Goal: Complete application form

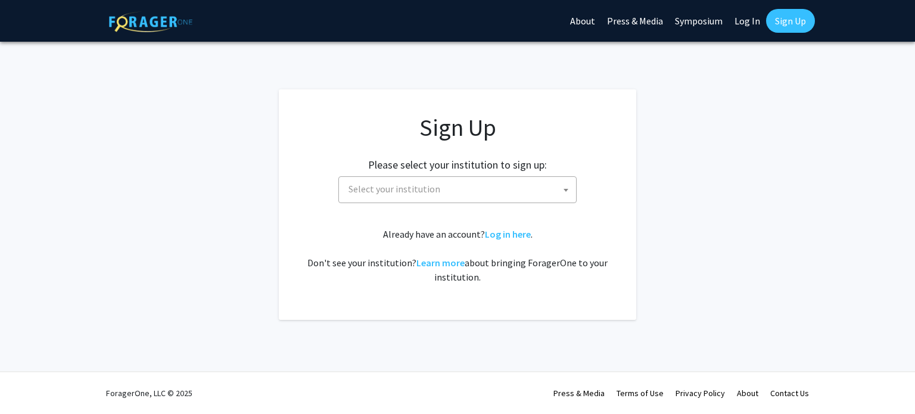
click at [465, 186] on span "Select your institution" at bounding box center [460, 189] width 232 height 24
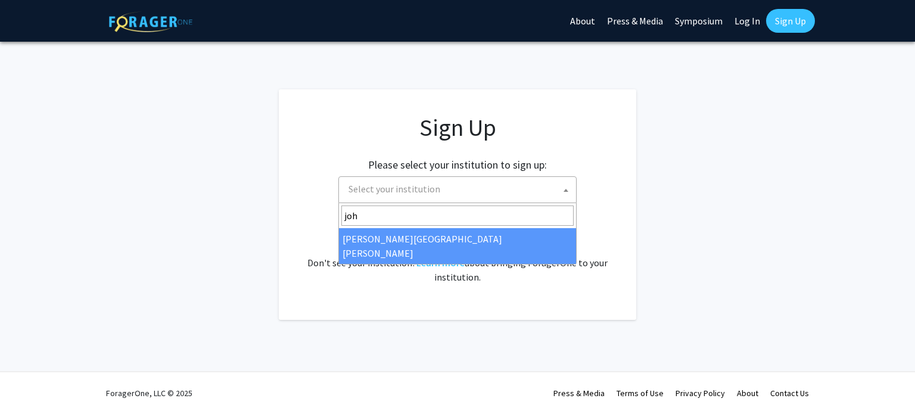
type input "joh"
select select "1"
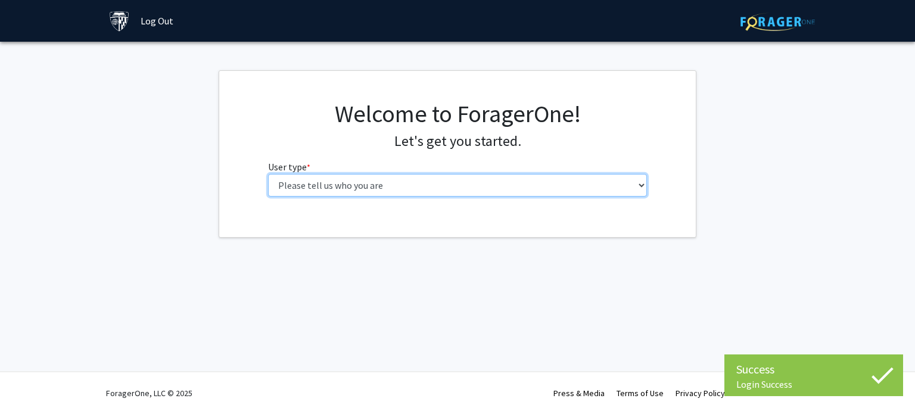
drag, startPoint x: 0, startPoint y: 0, endPoint x: 528, endPoint y: 179, distance: 557.8
click at [528, 179] on select "Please tell us who you are Undergraduate Student Master's Student Doctoral Cand…" at bounding box center [457, 185] width 379 height 23
select select "2: masters"
click at [268, 174] on select "Please tell us who you are Undergraduate Student Master's Student Doctoral Cand…" at bounding box center [457, 185] width 379 height 23
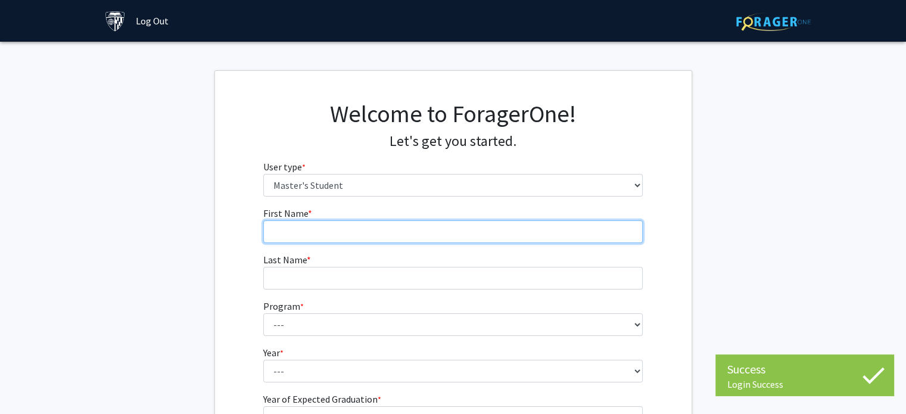
click at [478, 241] on input "First Name * required" at bounding box center [452, 231] width 379 height 23
type input "[PERSON_NAME]"
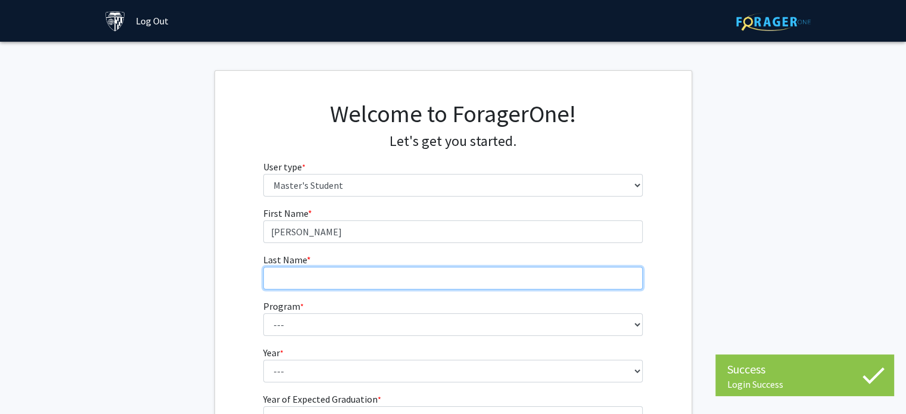
type input "[PERSON_NAME]"
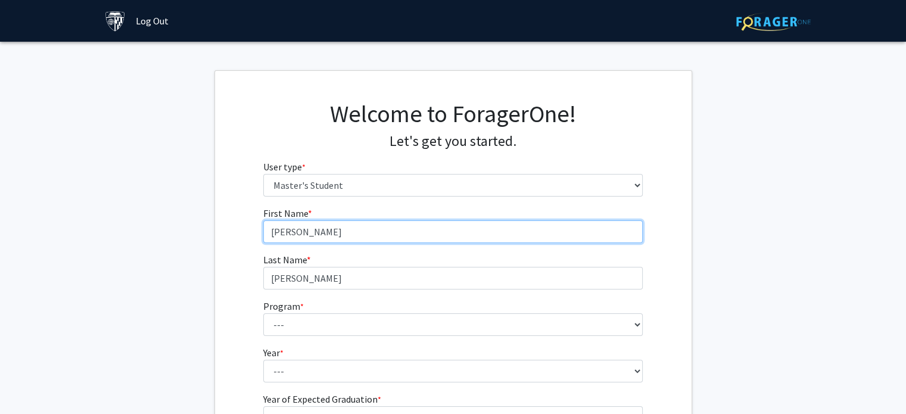
scroll to position [112, 0]
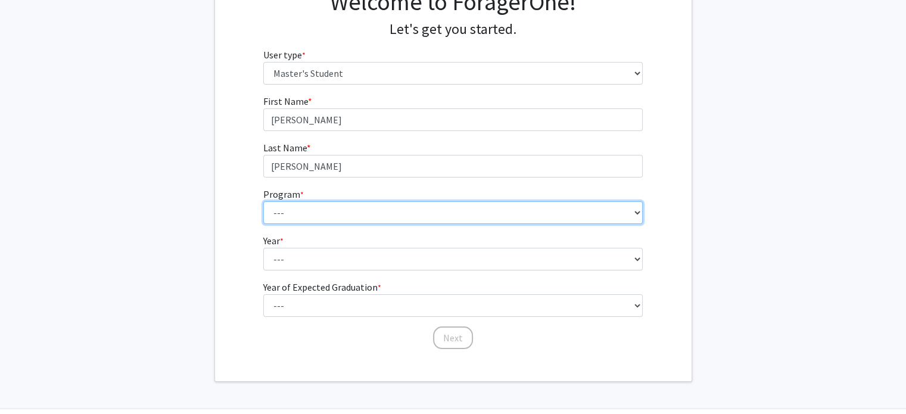
click at [395, 216] on select "--- Anatomy Education Applied and Computational Mathematics Applied Biomedical …" at bounding box center [452, 212] width 379 height 23
select select "60: 48"
click at [263, 201] on select "--- Anatomy Education Applied and Computational Mathematics Applied Biomedical …" at bounding box center [452, 212] width 379 height 23
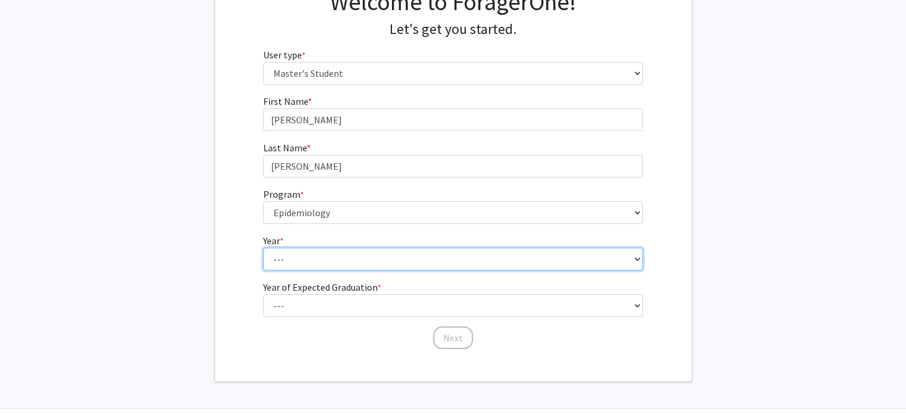
click at [351, 255] on select "--- First Year Second Year" at bounding box center [452, 259] width 379 height 23
select select "1: first_year"
click at [263, 248] on select "--- First Year Second Year" at bounding box center [452, 259] width 379 height 23
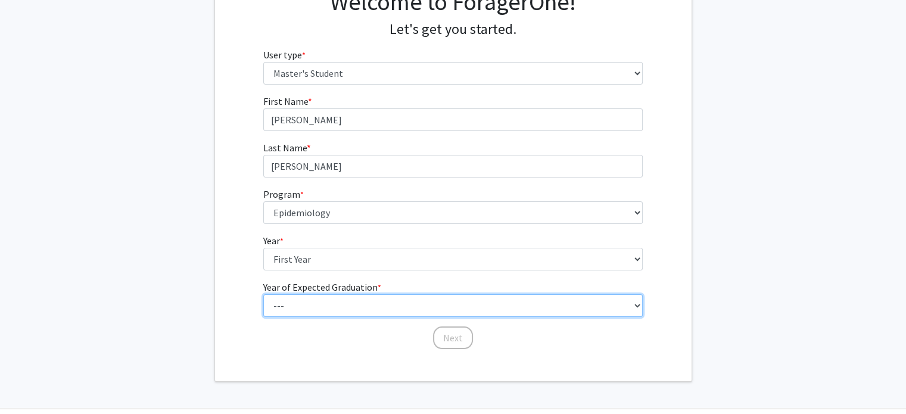
click at [351, 300] on select "--- 2025 2026 2027 2028 2029 2030 2031 2032 2033 2034" at bounding box center [452, 305] width 379 height 23
select select "2: 2026"
click at [263, 294] on select "--- 2025 2026 2027 2028 2029 2030 2031 2032 2033 2034" at bounding box center [452, 305] width 379 height 23
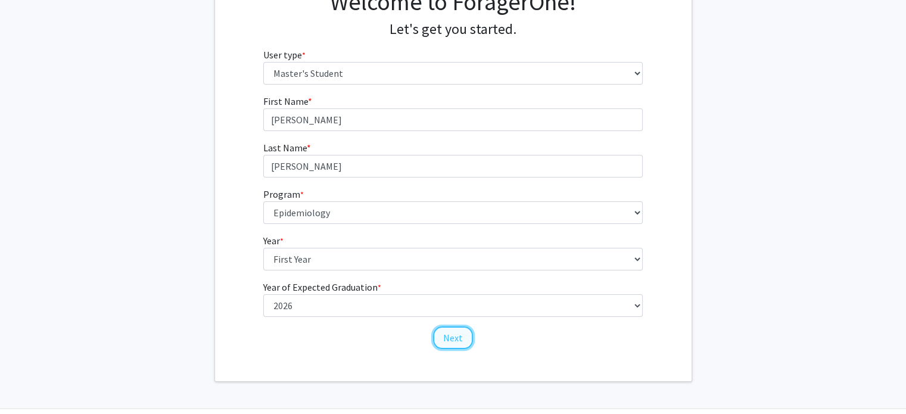
click at [443, 338] on button "Next" at bounding box center [453, 337] width 40 height 23
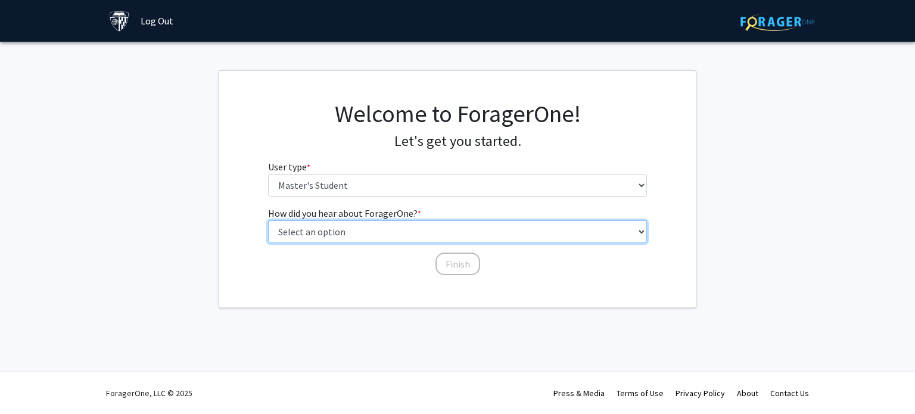
click at [425, 233] on select "Select an option Peer/student recommendation Faculty/staff recommendation Unive…" at bounding box center [457, 231] width 379 height 23
select select "3: university_website"
click at [268, 220] on select "Select an option Peer/student recommendation Faculty/staff recommendation Unive…" at bounding box center [457, 231] width 379 height 23
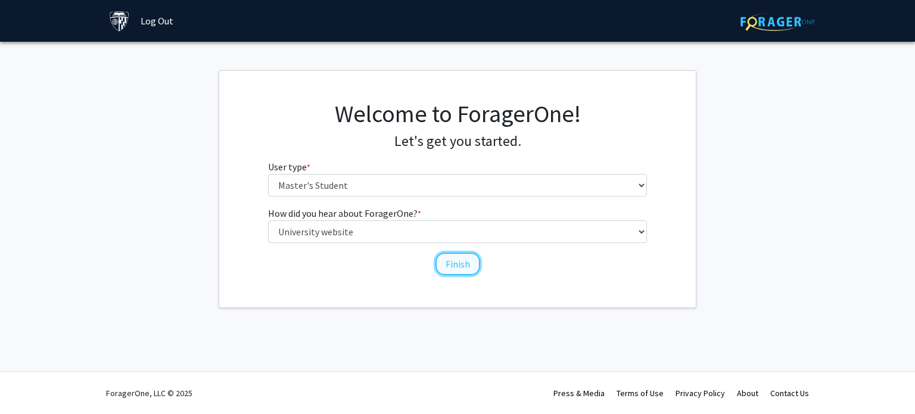
click at [456, 263] on button "Finish" at bounding box center [457, 264] width 45 height 23
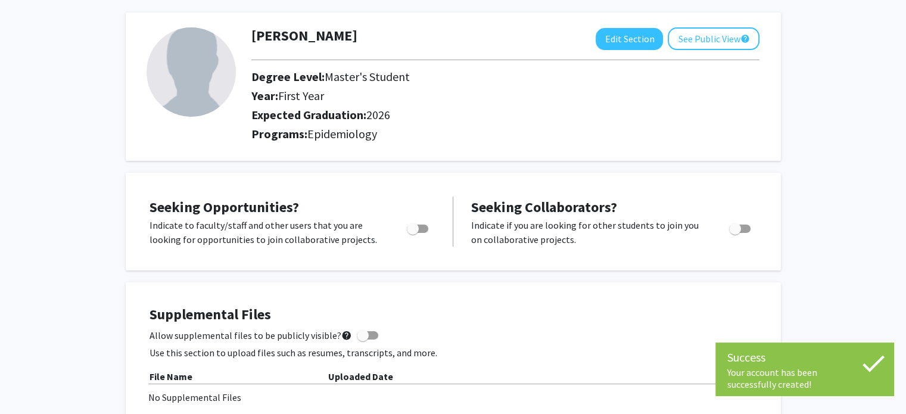
scroll to position [63, 0]
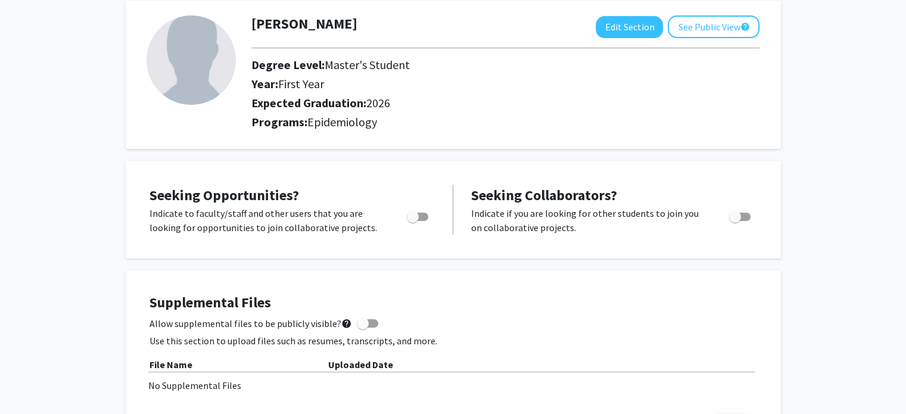
click at [422, 216] on span "Toggle" at bounding box center [417, 217] width 21 height 8
click at [413, 221] on input "Are you actively seeking opportunities?" at bounding box center [412, 221] width 1 height 1
checkbox input "true"
click at [731, 213] on span "Toggle" at bounding box center [735, 217] width 12 height 12
click at [734, 221] on input "Would you like to receive other student requests to work with you?" at bounding box center [734, 221] width 1 height 1
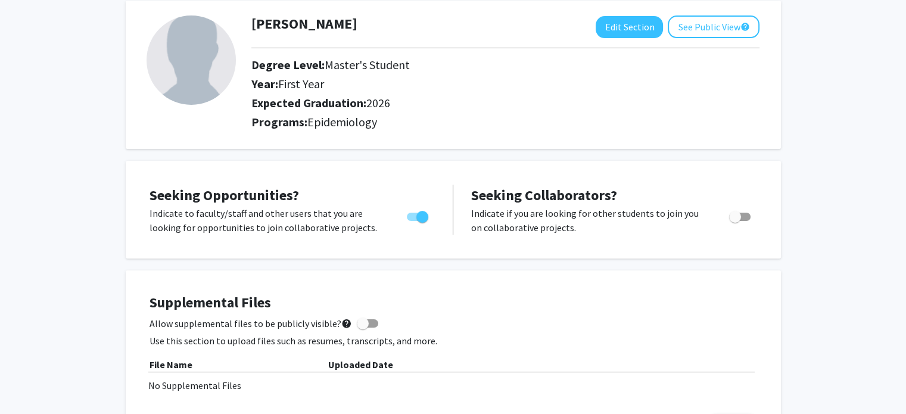
checkbox input "true"
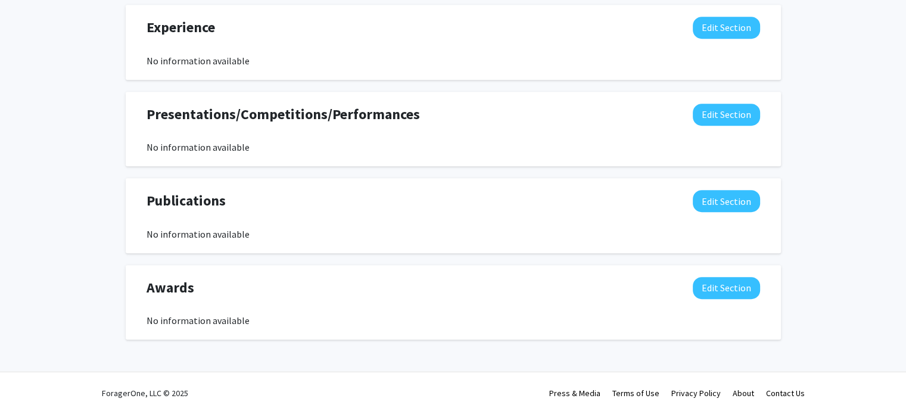
scroll to position [703, 0]
